Goal: Task Accomplishment & Management: Manage account settings

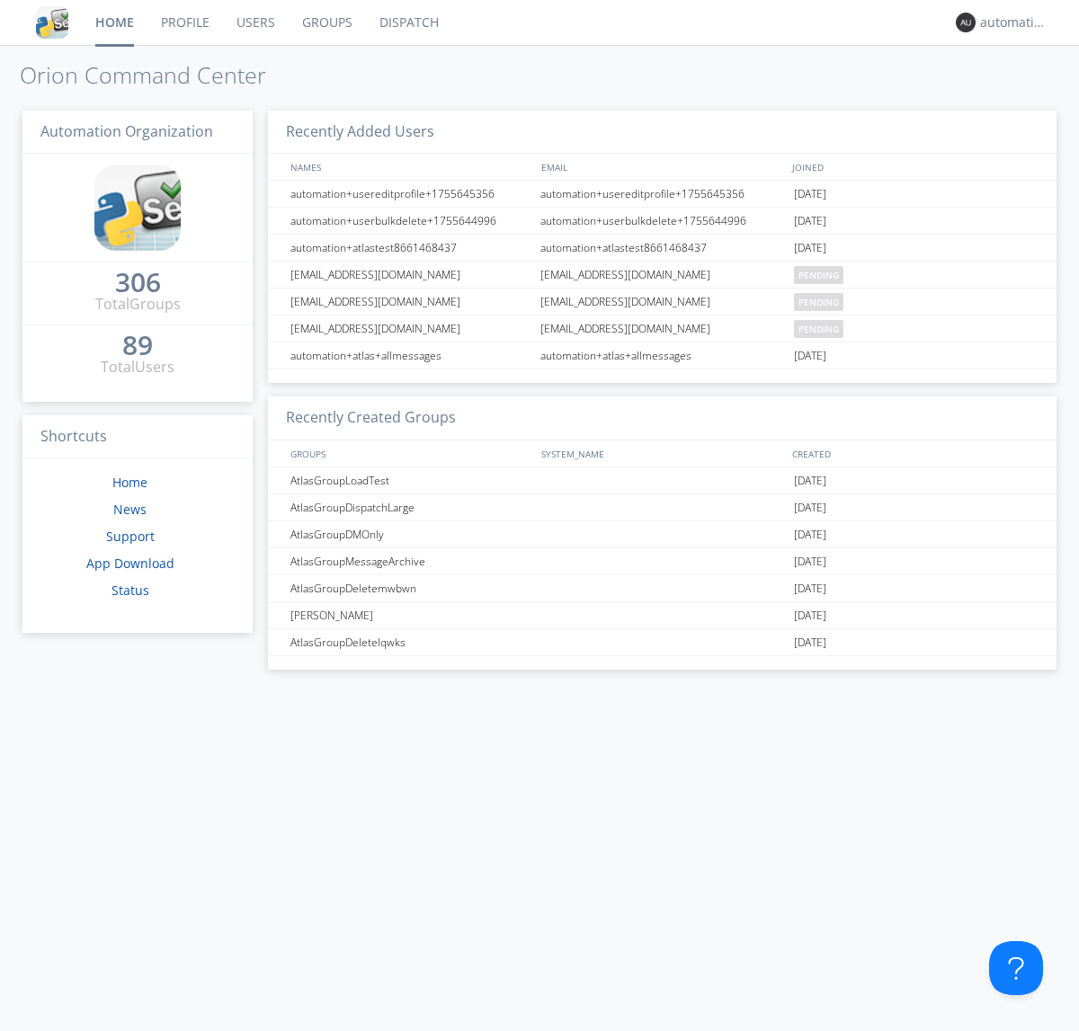
click at [407, 22] on link "Dispatch" at bounding box center [409, 22] width 86 height 45
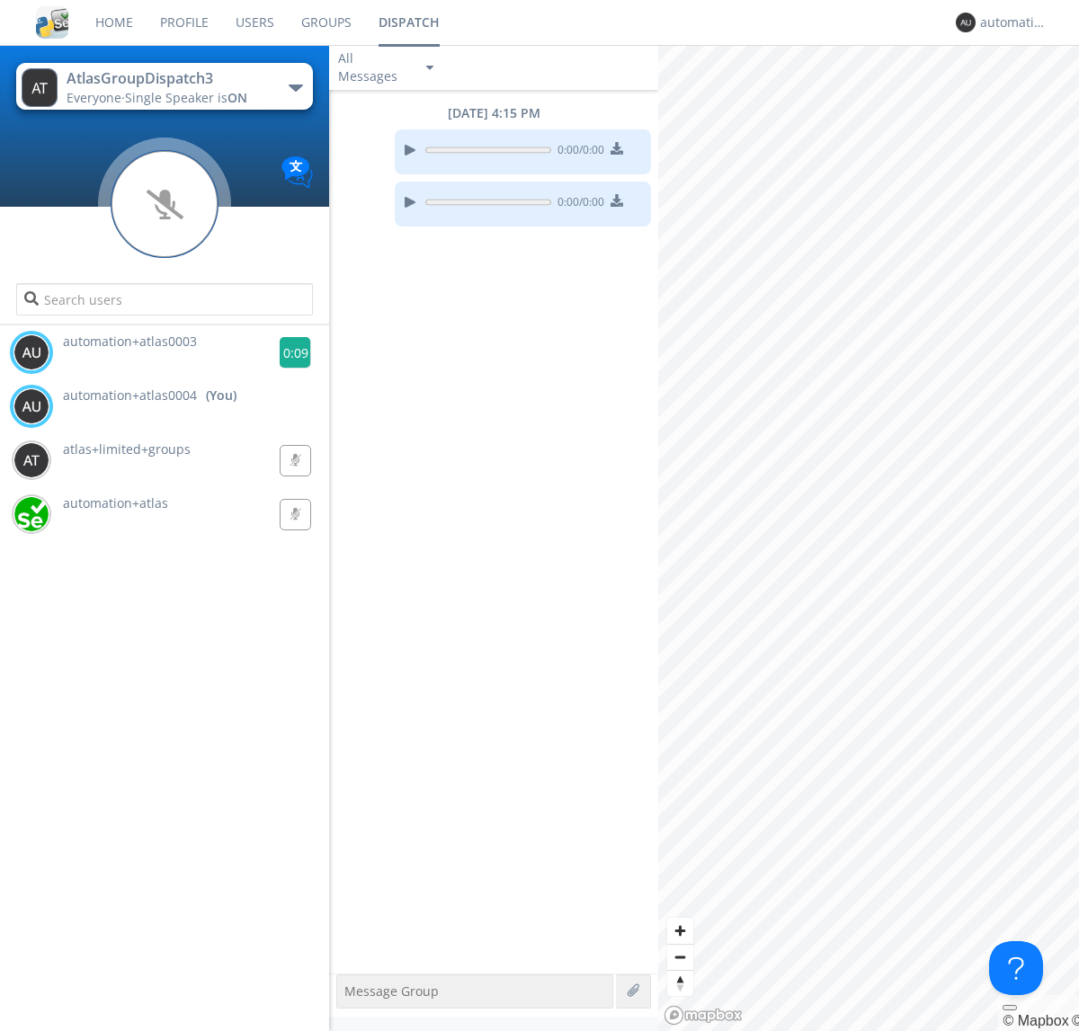
click at [288, 352] on g at bounding box center [295, 352] width 31 height 31
click at [1009, 22] on div "automation+atlas0004" at bounding box center [1013, 22] width 67 height 18
click at [1022, 94] on div "Log Out" at bounding box center [1022, 95] width 93 height 32
